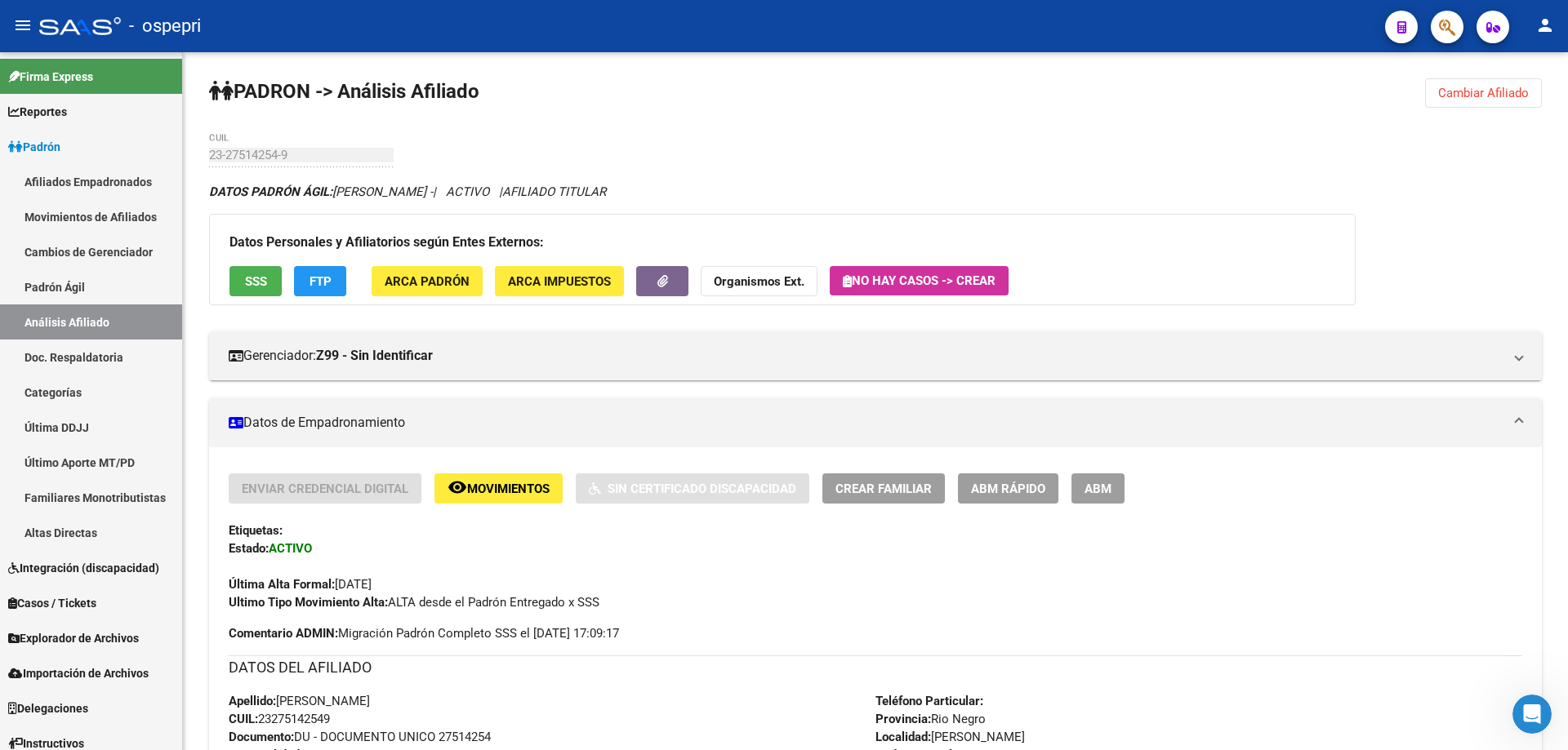
scroll to position [2619, 0]
click at [1536, 716] on icon "Abrir Intercom Messenger" at bounding box center [1532, 714] width 27 height 27
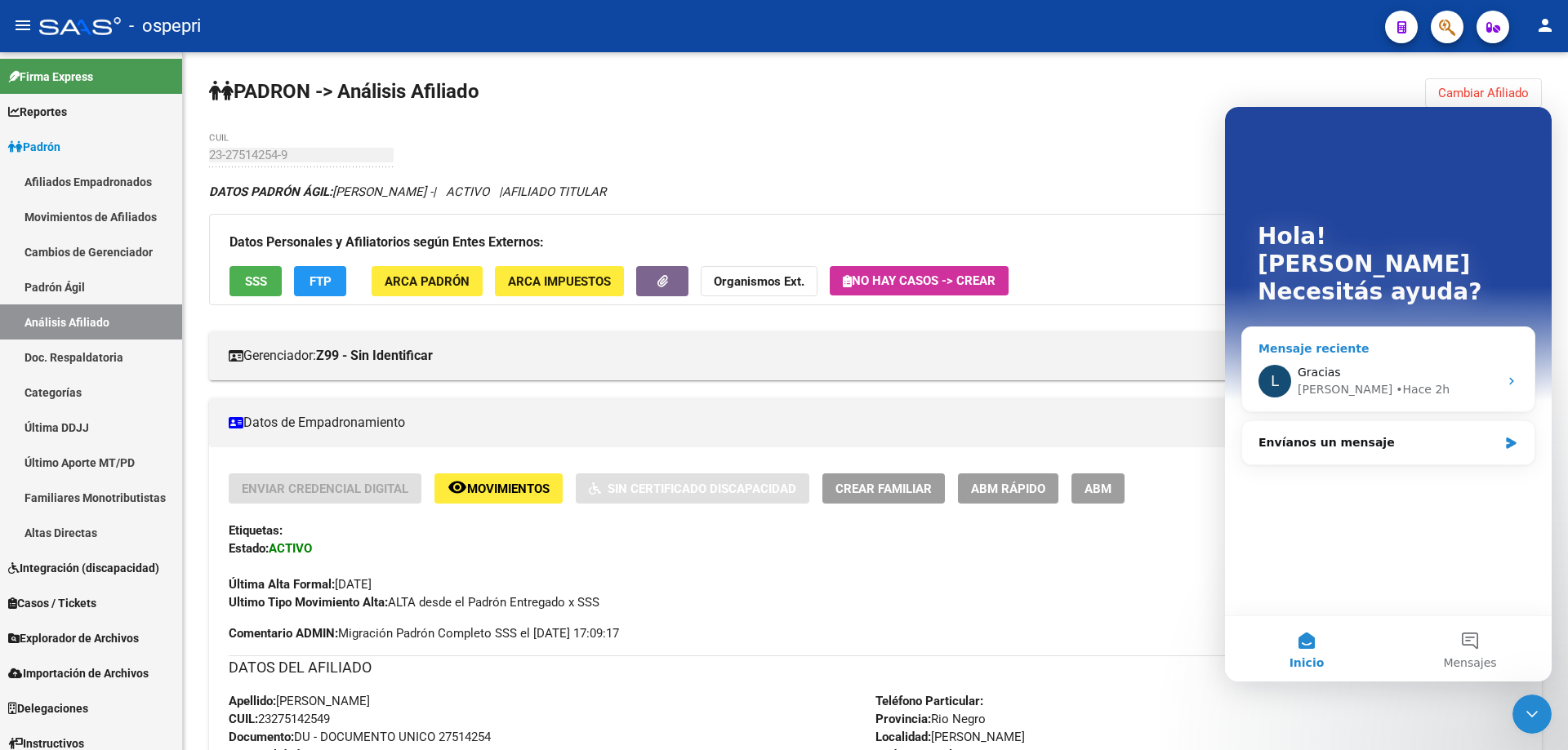
click at [1362, 364] on div "Gracias" at bounding box center [1398, 372] width 201 height 18
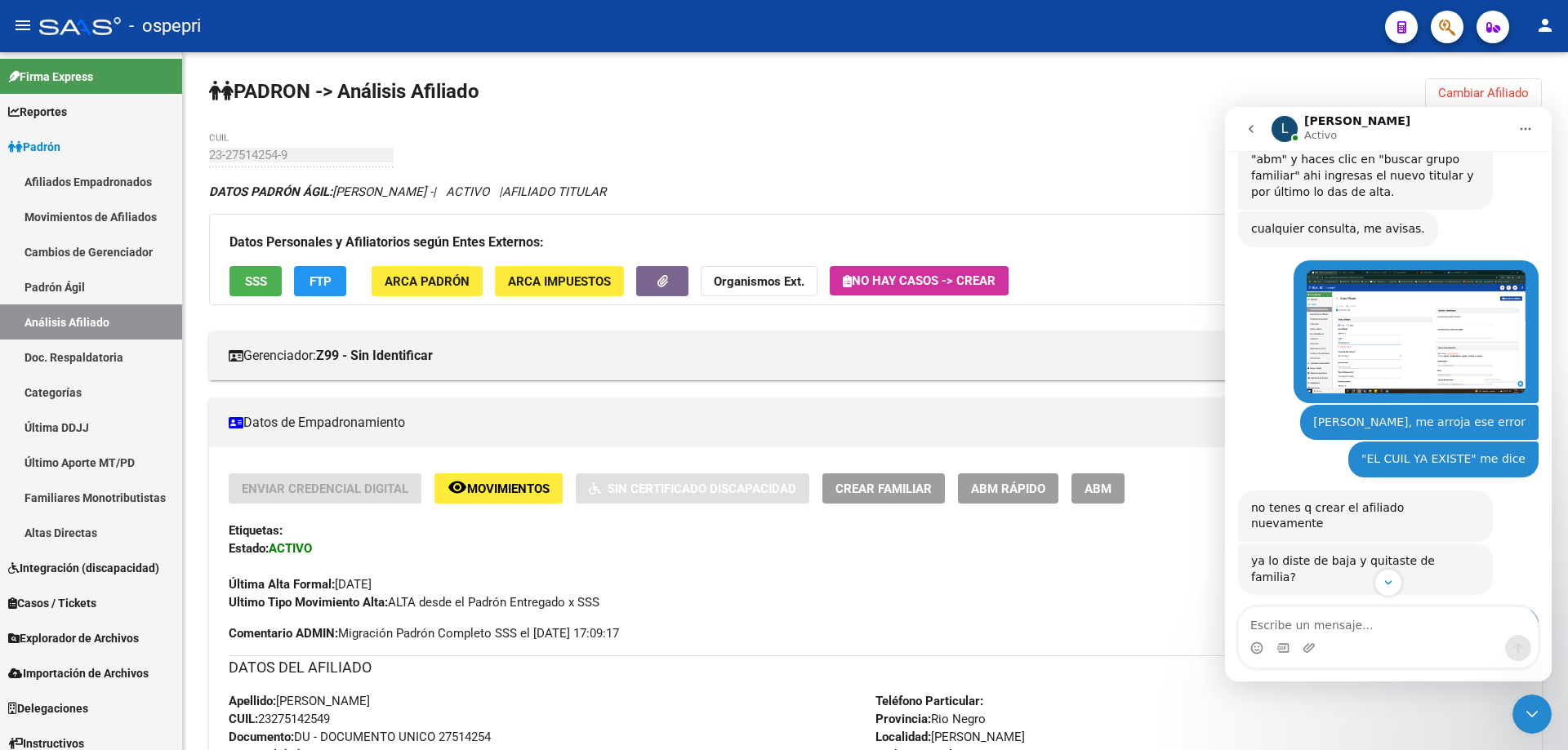
scroll to position [660, 0]
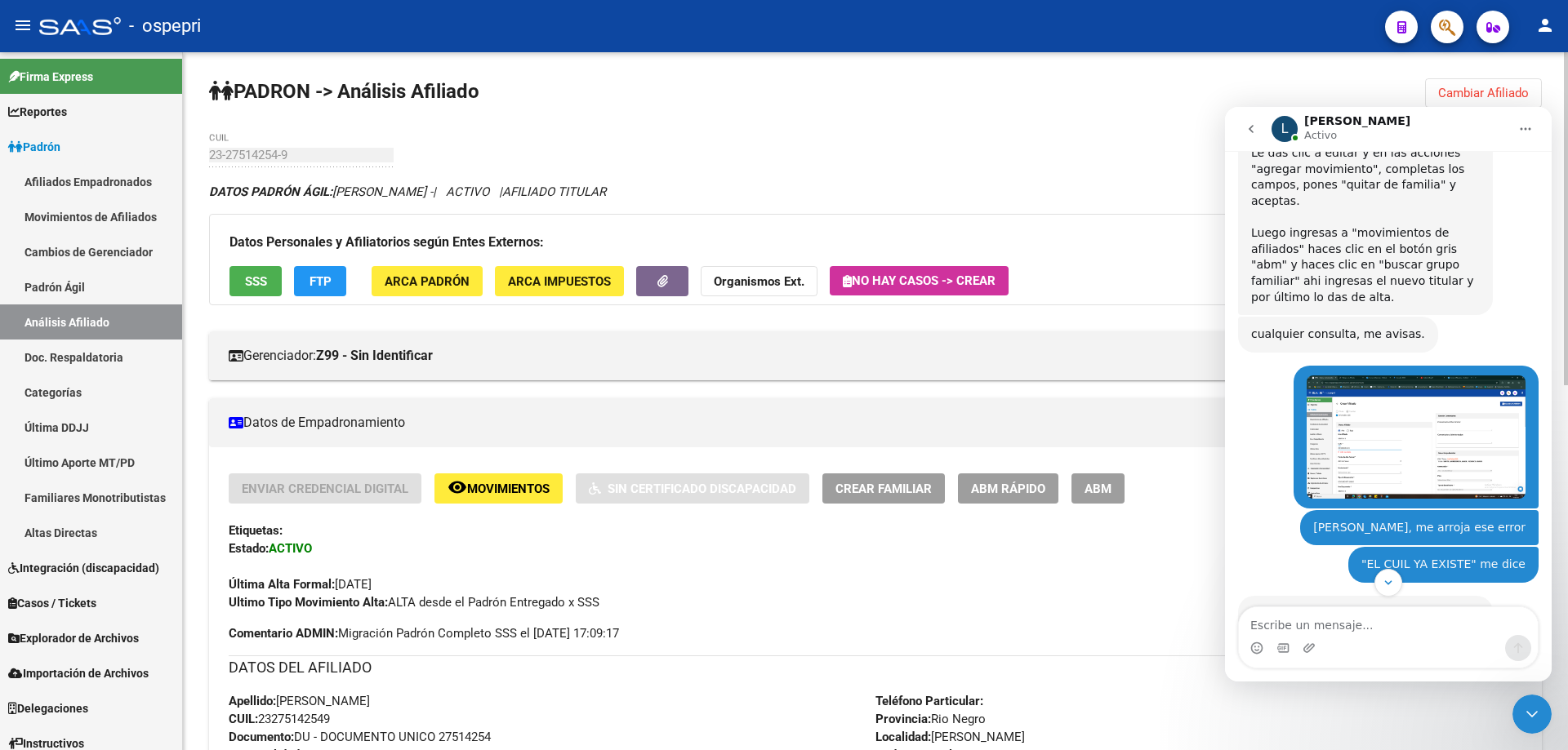
click at [1041, 197] on div "DATOS [PERSON_NAME]: [PERSON_NAME] - | ACTIVO | AFILIADO TITULAR" at bounding box center [875, 191] width 1333 height 18
click at [1535, 721] on icon "Cerrar Intercom Messenger" at bounding box center [1531, 714] width 19 height 19
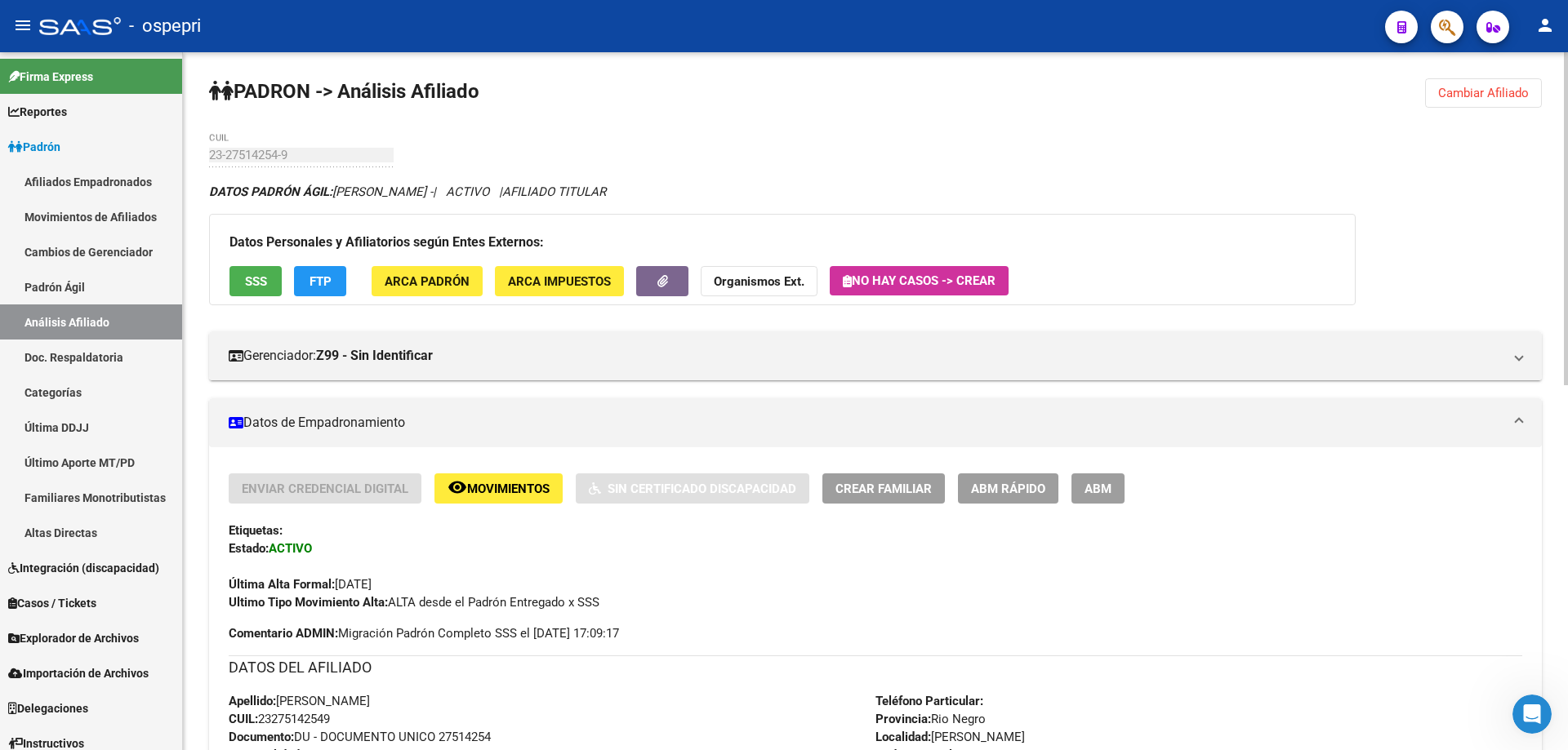
click at [1513, 94] on span "Cambiar Afiliado" at bounding box center [1484, 94] width 91 height 15
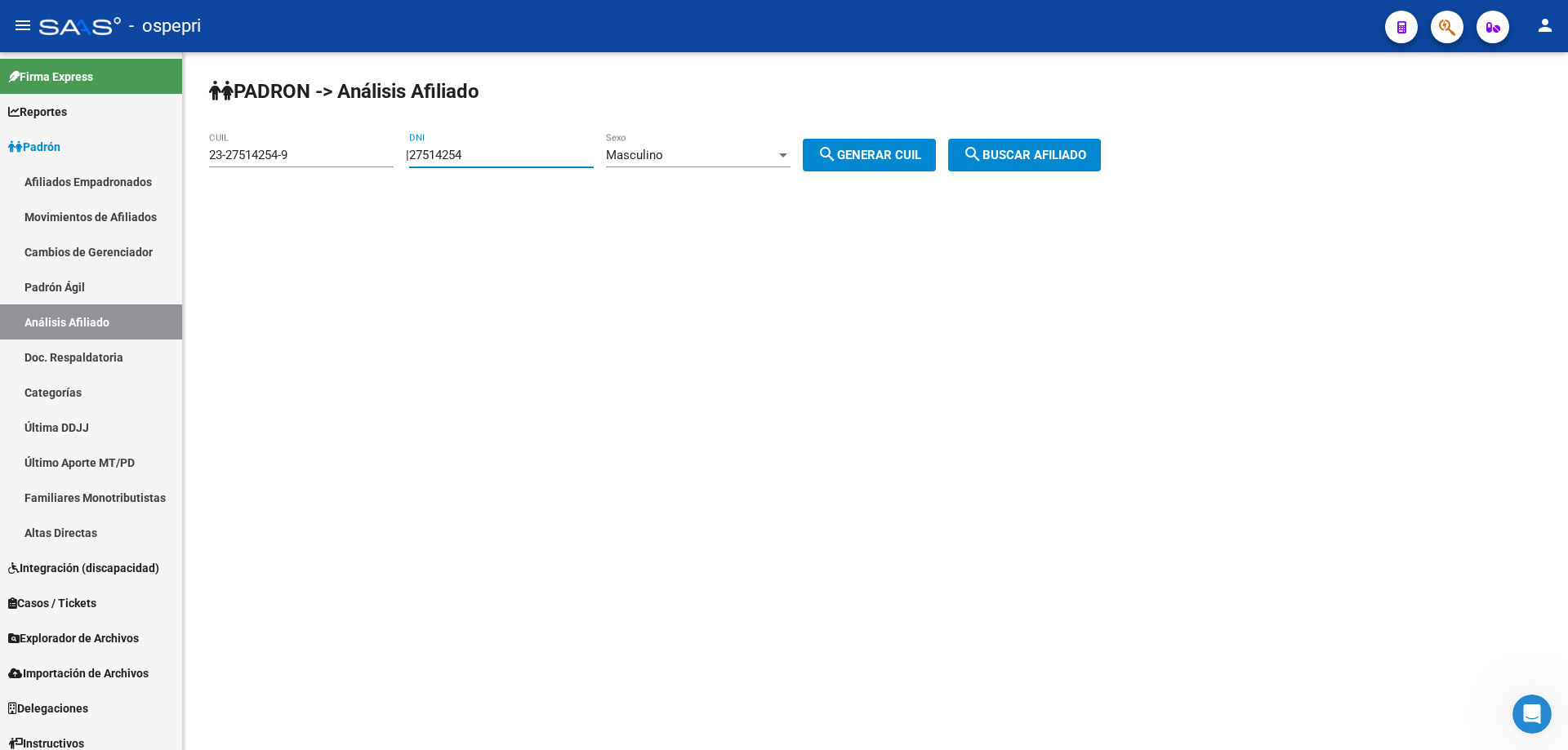
click at [451, 162] on input "27514254" at bounding box center [501, 156] width 184 height 15
click at [452, 162] on input "27514254" at bounding box center [501, 156] width 184 height 15
paste input "0310401"
type input "20310401"
click at [889, 155] on span "search Generar CUIL" at bounding box center [870, 156] width 104 height 15
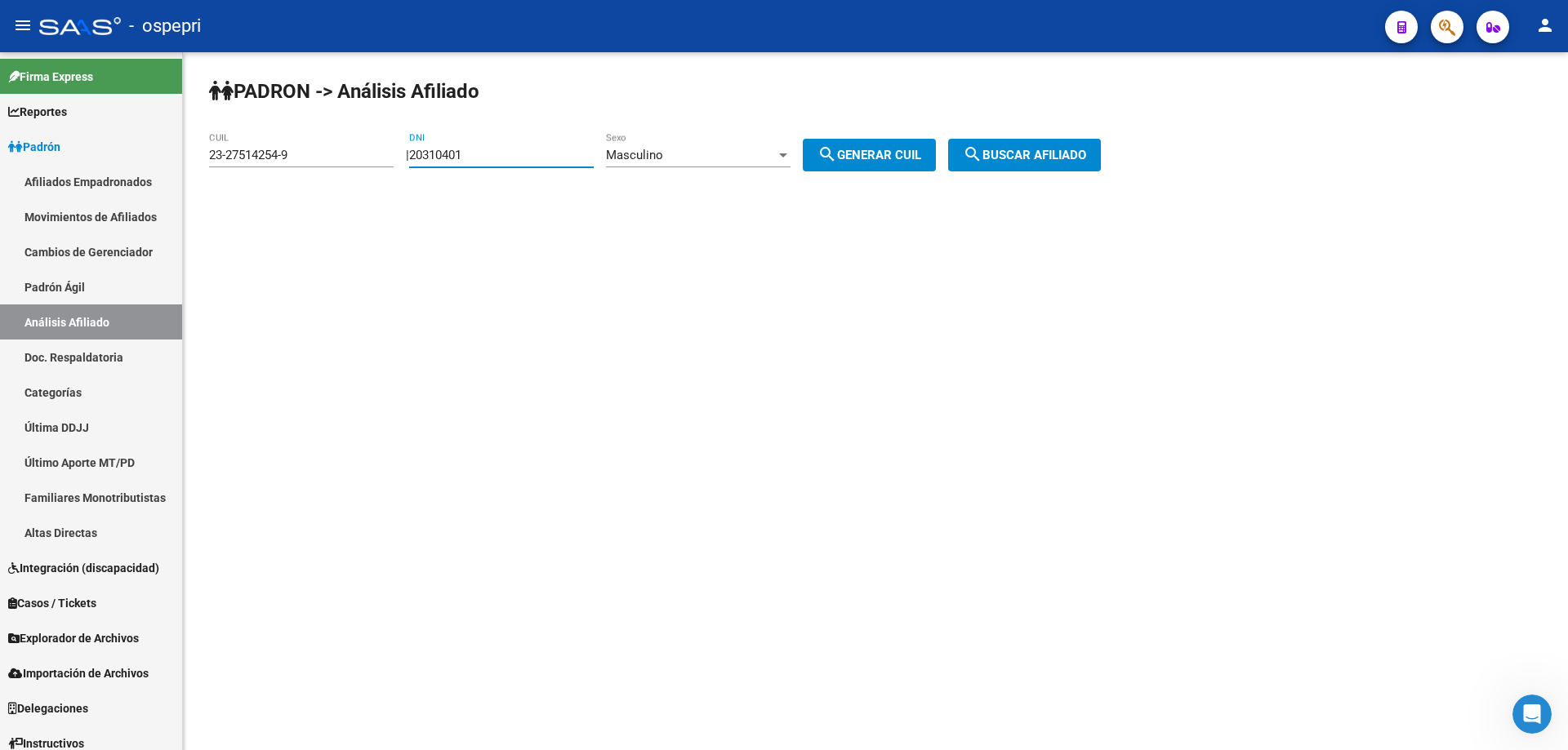
type input "20-20310401-5"
click at [1029, 149] on span "search Buscar afiliado" at bounding box center [1023, 156] width 123 height 15
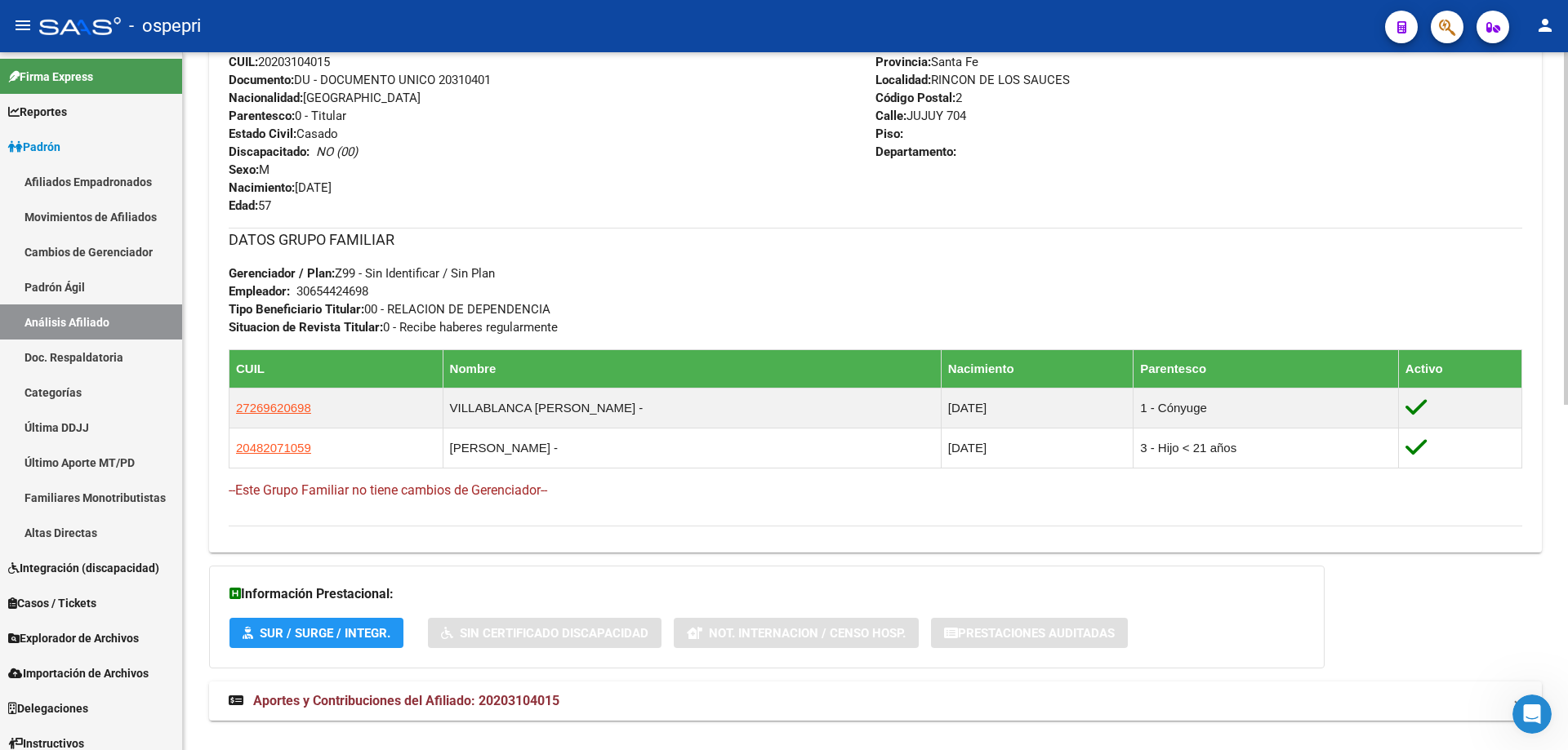
scroll to position [671, 0]
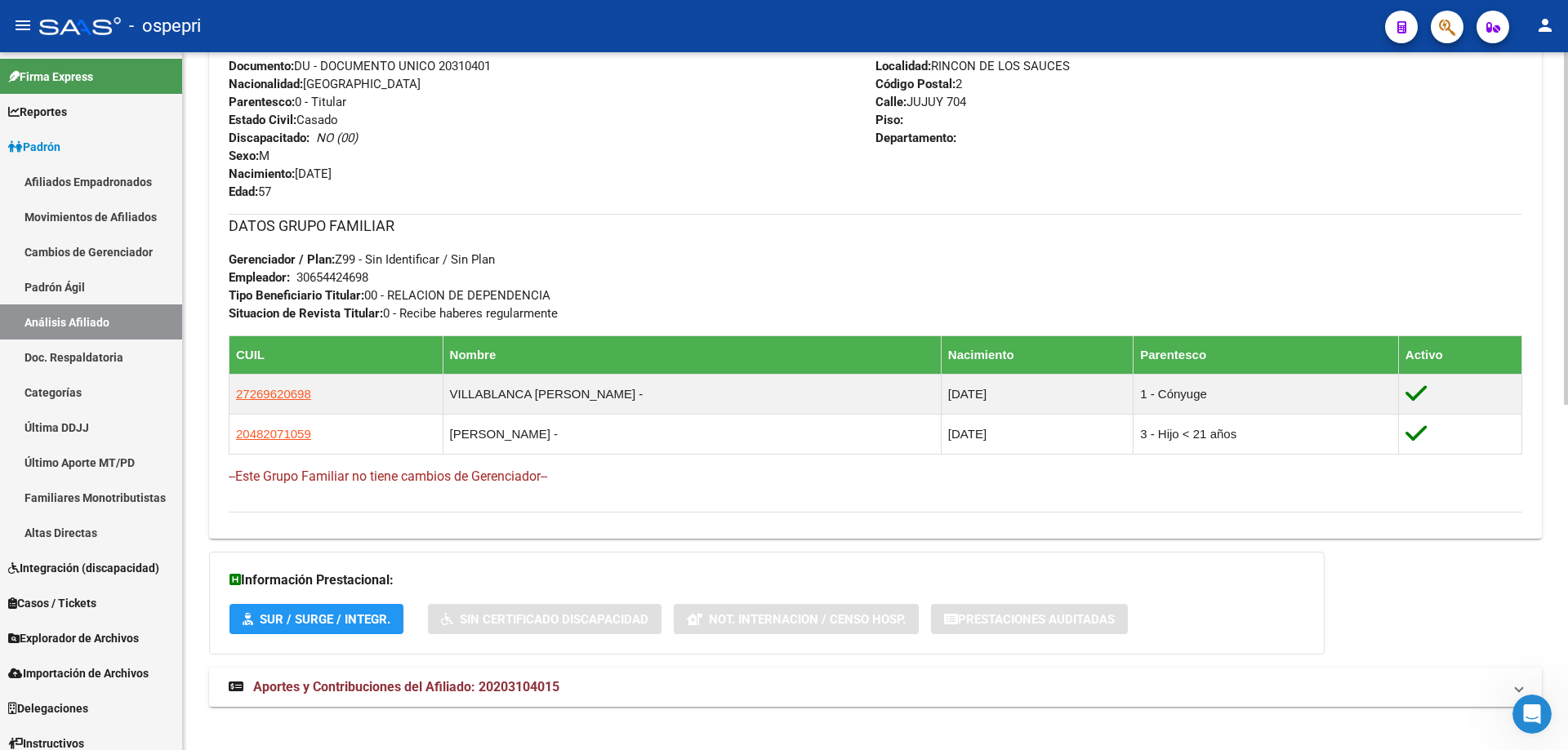
click at [547, 682] on span "Aportes y Contribuciones del Afiliado: 20203104015" at bounding box center [406, 687] width 307 height 16
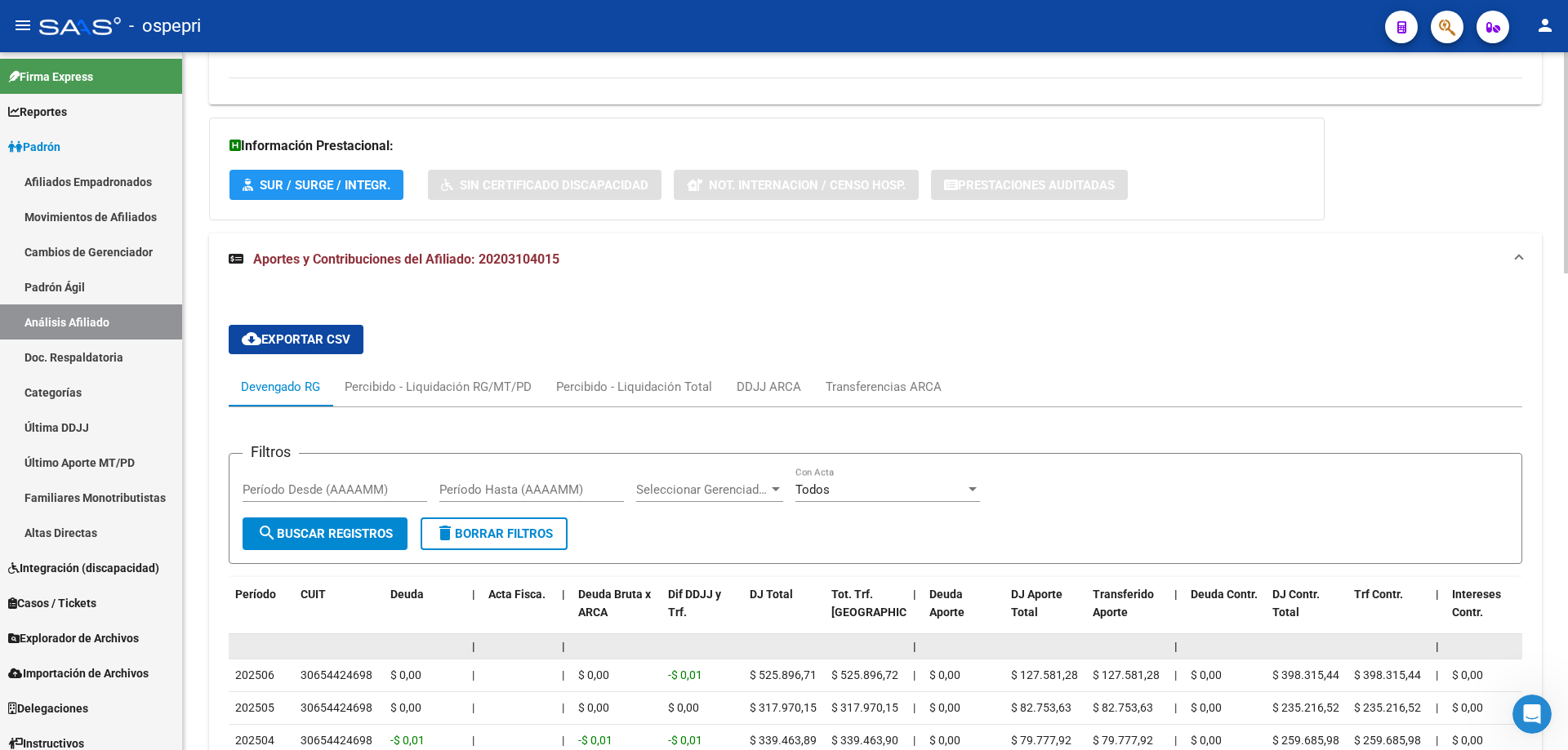
scroll to position [1323, 0]
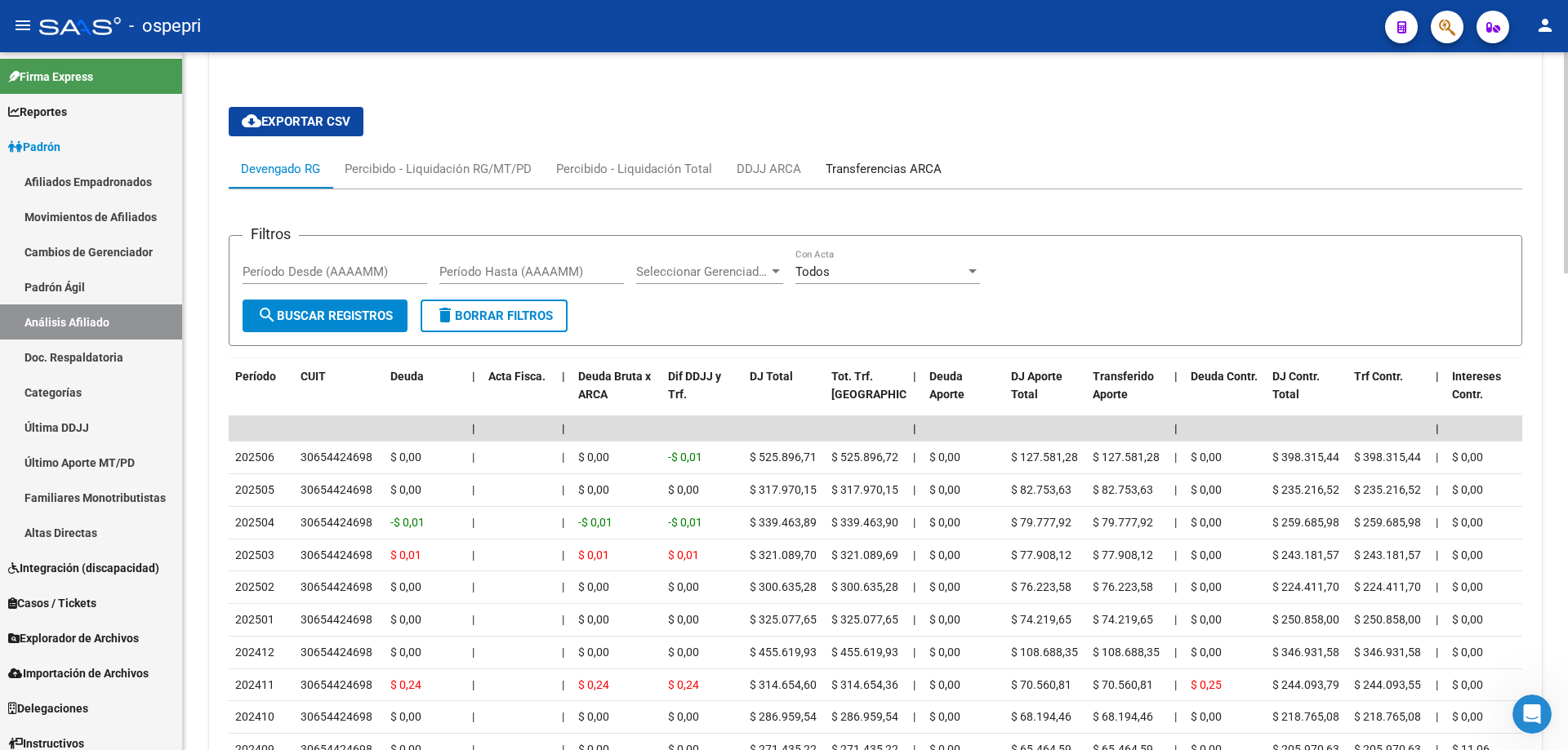
click at [843, 156] on div "Transferencias ARCA" at bounding box center [884, 169] width 141 height 39
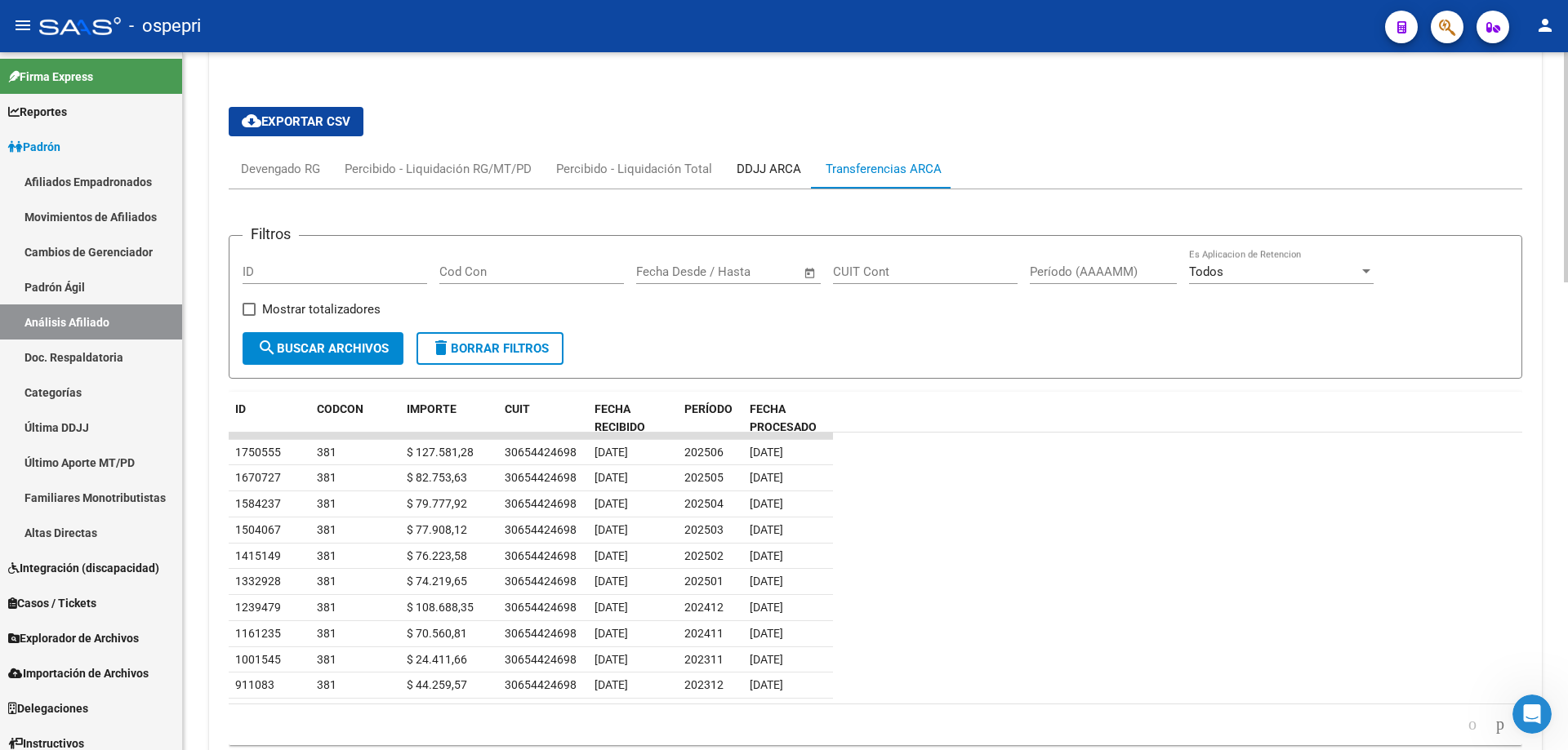
click at [736, 164] on div "DDJJ ARCA" at bounding box center [769, 169] width 65 height 18
